Goal: Transaction & Acquisition: Purchase product/service

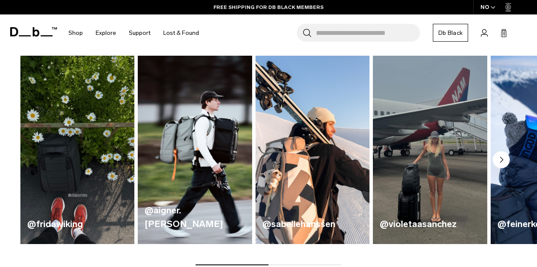
scroll to position [88, 0]
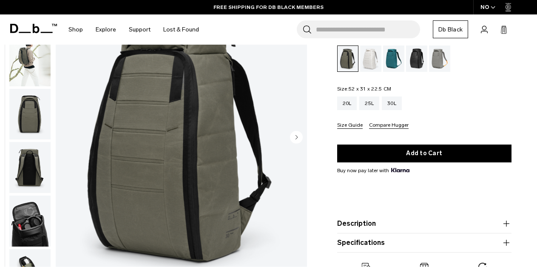
click at [297, 143] on circle "Next slide" at bounding box center [296, 136] width 13 height 13
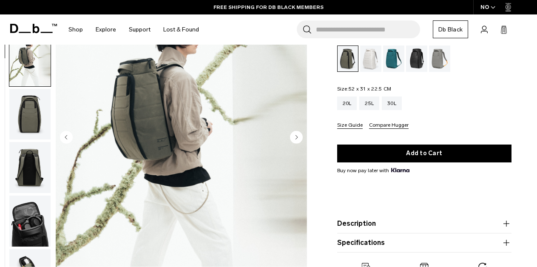
scroll to position [26, 0]
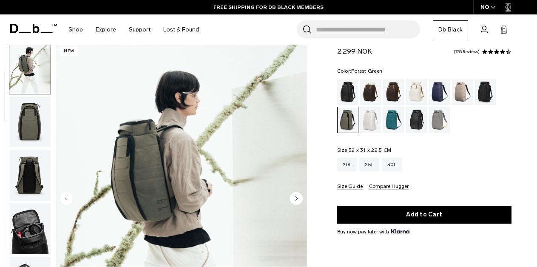
click at [297, 198] on circle "Next slide" at bounding box center [296, 198] width 13 height 13
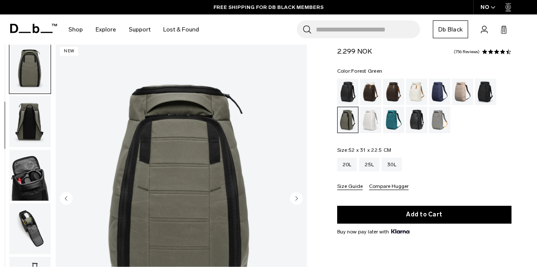
click at [297, 198] on circle "Next slide" at bounding box center [296, 198] width 13 height 13
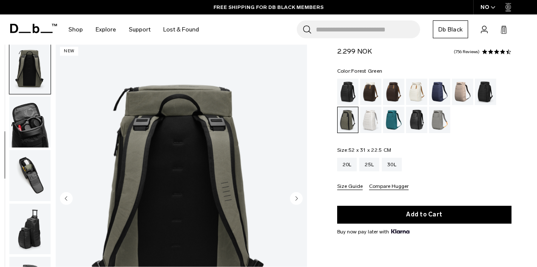
click at [297, 198] on circle "Next slide" at bounding box center [296, 198] width 13 height 13
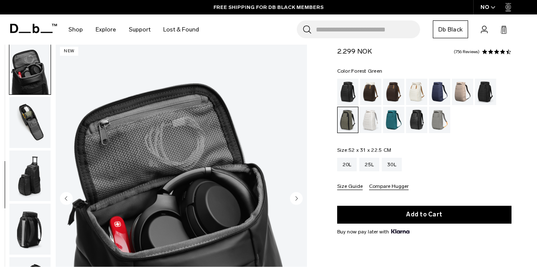
scroll to position [214, 0]
click at [297, 198] on circle "Next slide" at bounding box center [296, 198] width 13 height 13
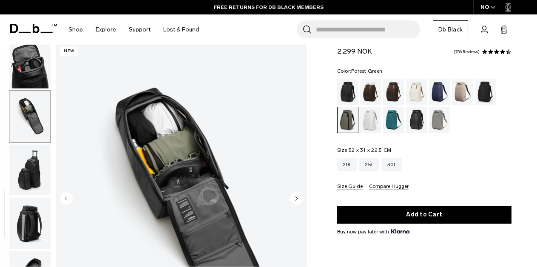
click at [297, 198] on circle "Next slide" at bounding box center [296, 198] width 13 height 13
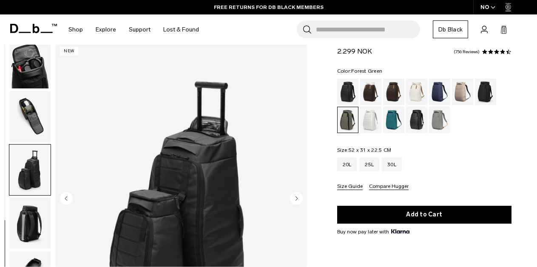
click at [297, 198] on circle "Next slide" at bounding box center [296, 198] width 13 height 13
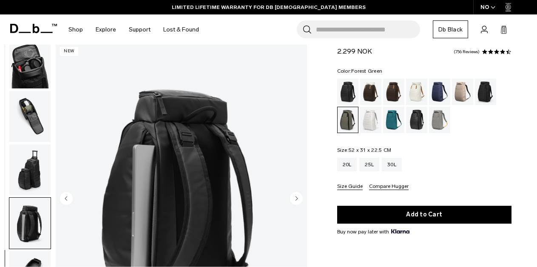
click at [297, 198] on circle "Next slide" at bounding box center [296, 198] width 13 height 13
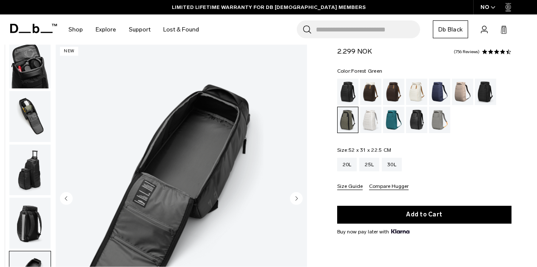
click at [297, 198] on circle "Next slide" at bounding box center [296, 198] width 13 height 13
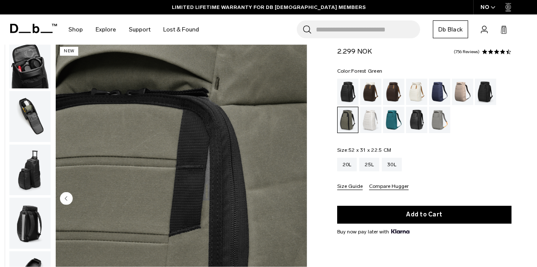
click at [297, 198] on img "10 / 10" at bounding box center [181, 199] width 251 height 314
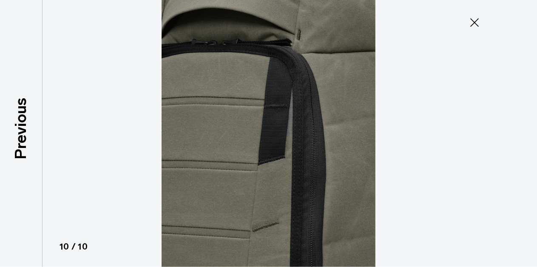
click at [472, 17] on icon at bounding box center [474, 23] width 14 height 14
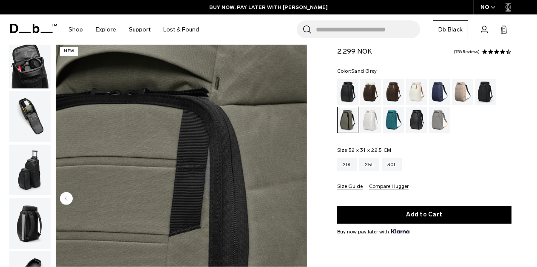
click at [435, 117] on div "Sand Grey" at bounding box center [440, 120] width 22 height 26
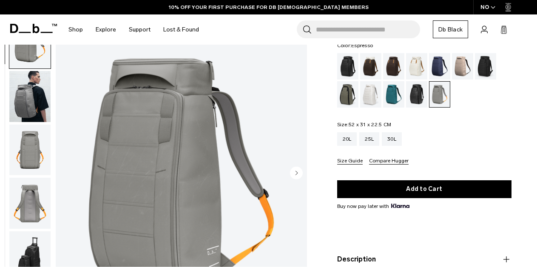
click at [392, 65] on div "Espresso" at bounding box center [394, 66] width 22 height 26
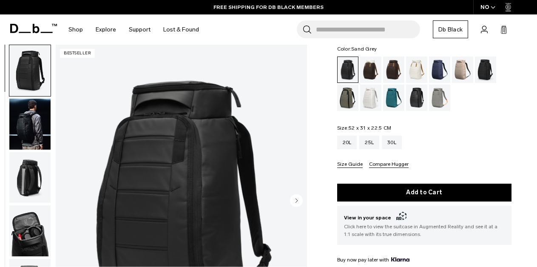
click at [436, 97] on div "Sand Grey" at bounding box center [440, 98] width 22 height 26
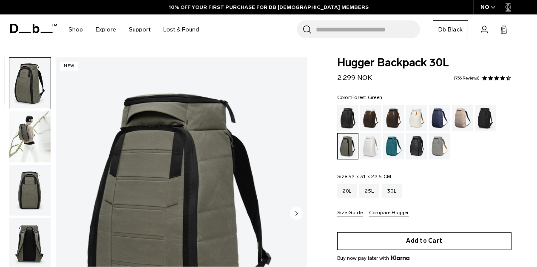
click at [406, 232] on button "Add to Cart" at bounding box center [424, 241] width 174 height 18
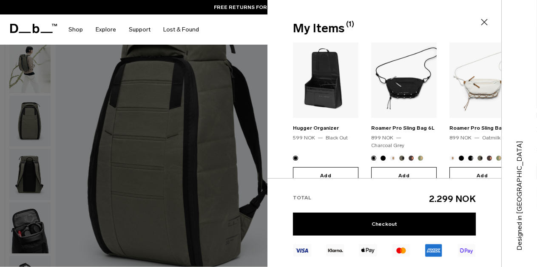
scroll to position [110, 0]
click at [326, 167] on button "Add" at bounding box center [325, 176] width 65 height 18
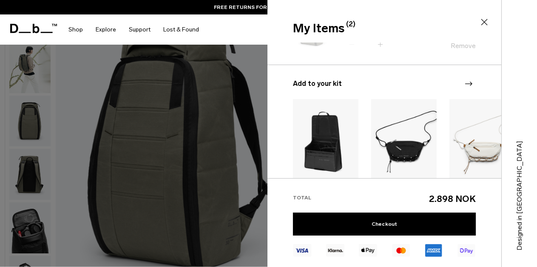
scroll to position [233, 0]
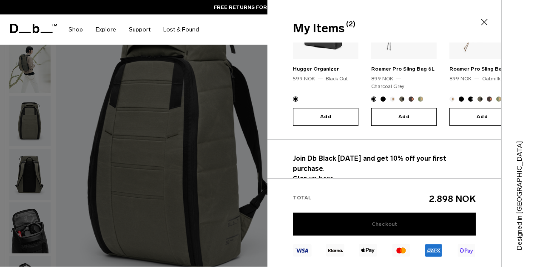
click at [380, 226] on link "Checkout" at bounding box center [384, 223] width 183 height 23
